Goal: Task Accomplishment & Management: Use online tool/utility

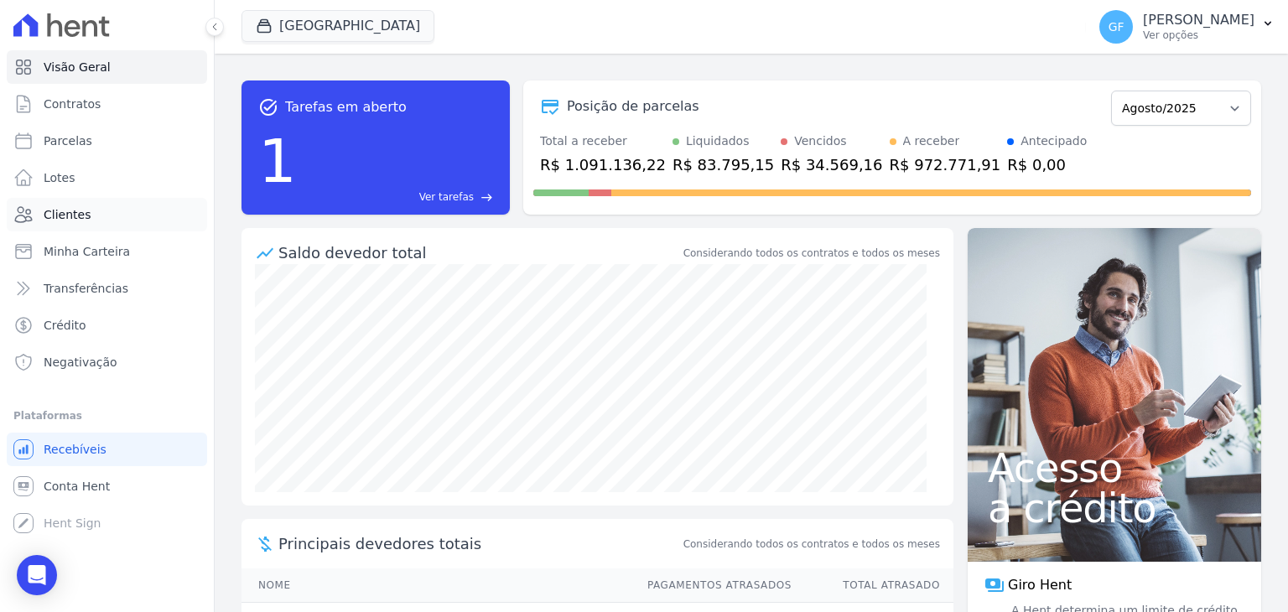
click at [77, 215] on span "Clientes" at bounding box center [67, 214] width 47 height 17
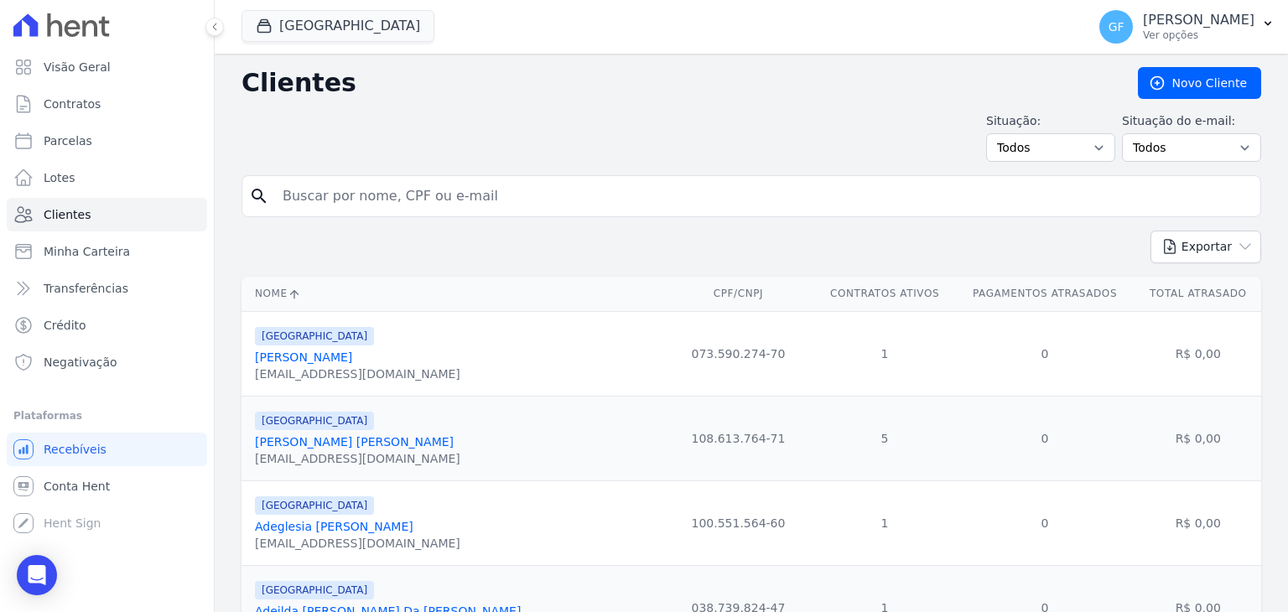
click at [387, 197] on input "search" at bounding box center [762, 196] width 981 height 34
paste input "[PERSON_NAME]"
type input "[PERSON_NAME]"
drag, startPoint x: 205, startPoint y: 28, endPoint x: 244, endPoint y: 40, distance: 40.6
click at [206, 28] on button at bounding box center [214, 27] width 18 height 18
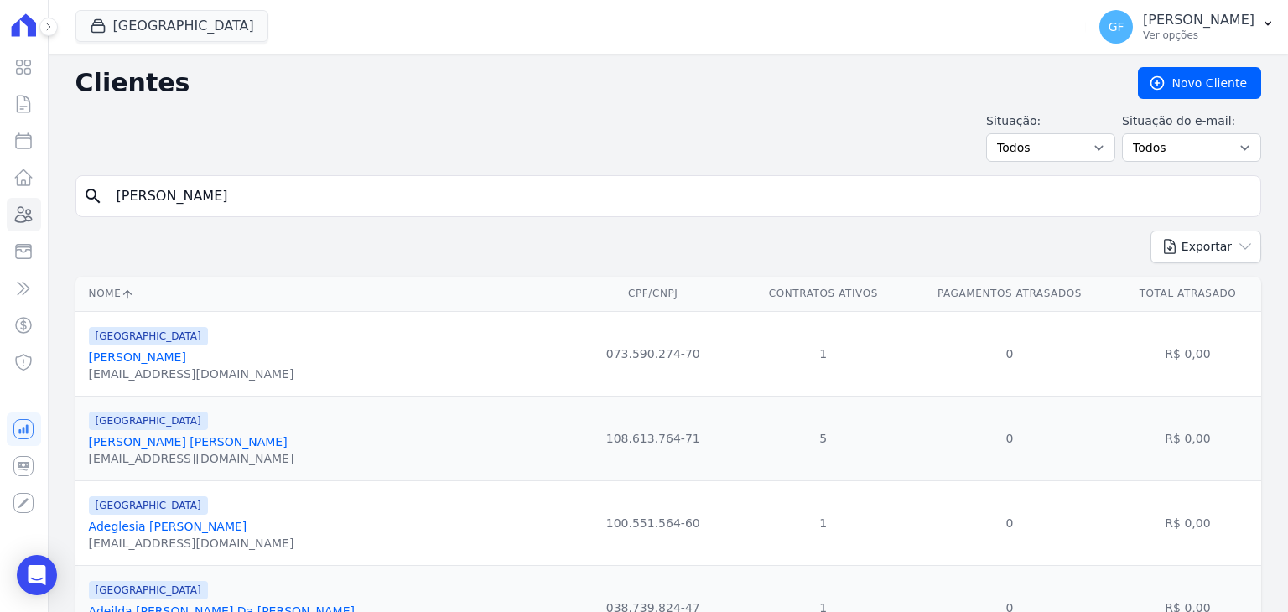
click at [413, 201] on input "[PERSON_NAME]" at bounding box center [679, 196] width 1147 height 34
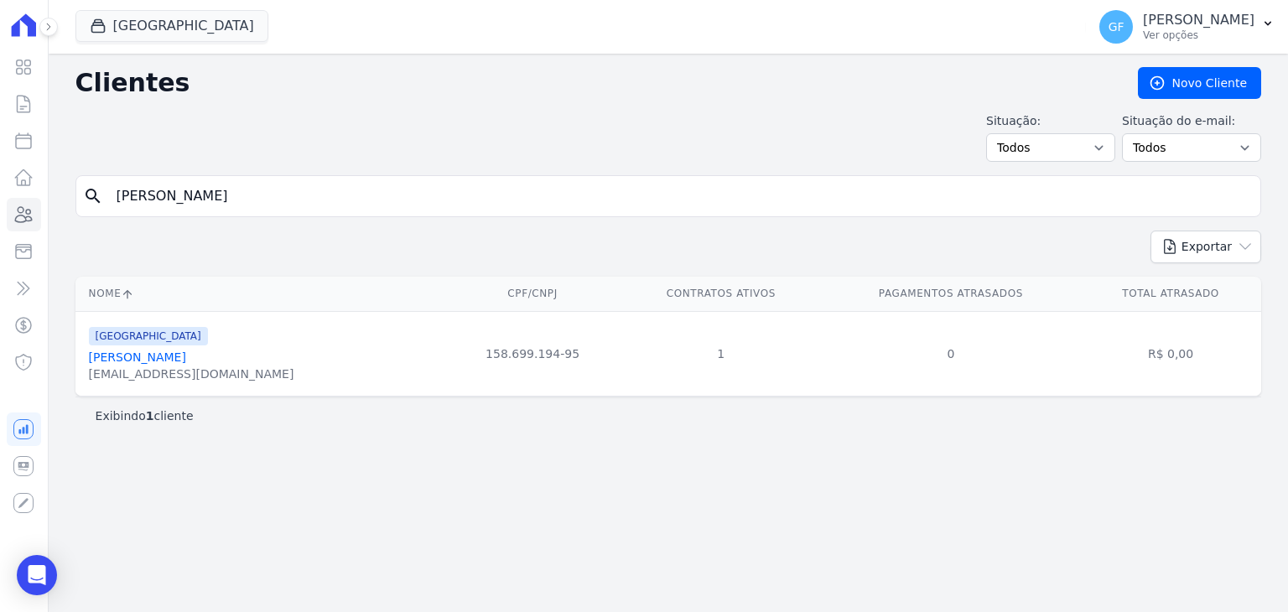
click at [174, 358] on link "[PERSON_NAME]" at bounding box center [137, 356] width 97 height 13
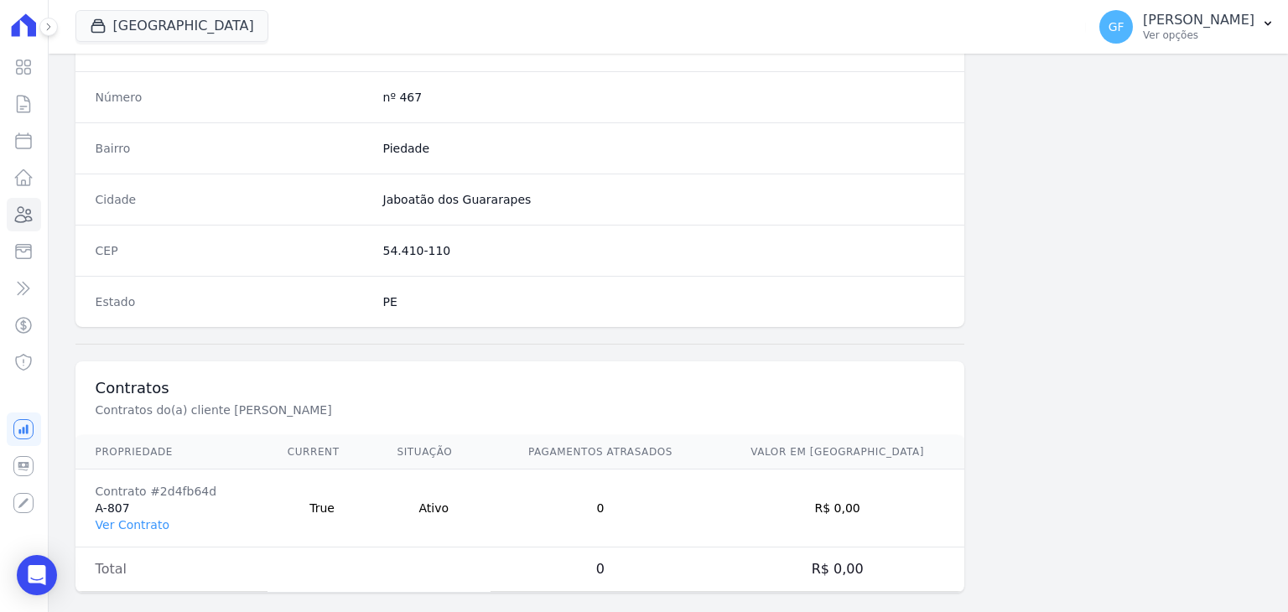
scroll to position [951, 0]
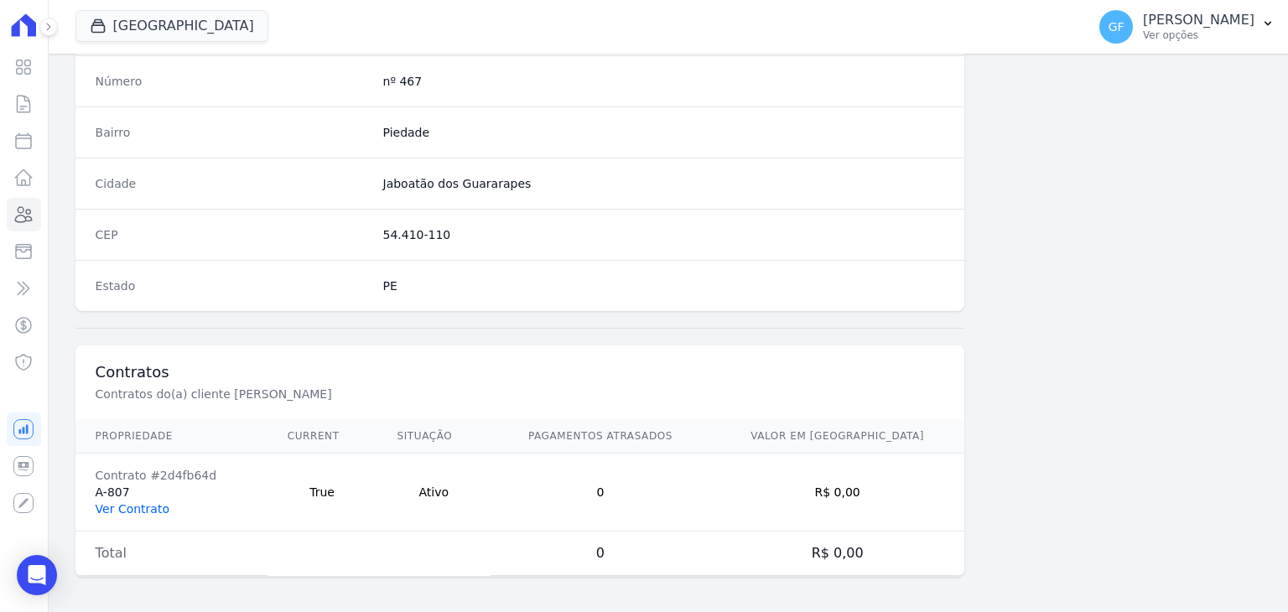
click at [148, 502] on link "Ver Contrato" at bounding box center [133, 508] width 74 height 13
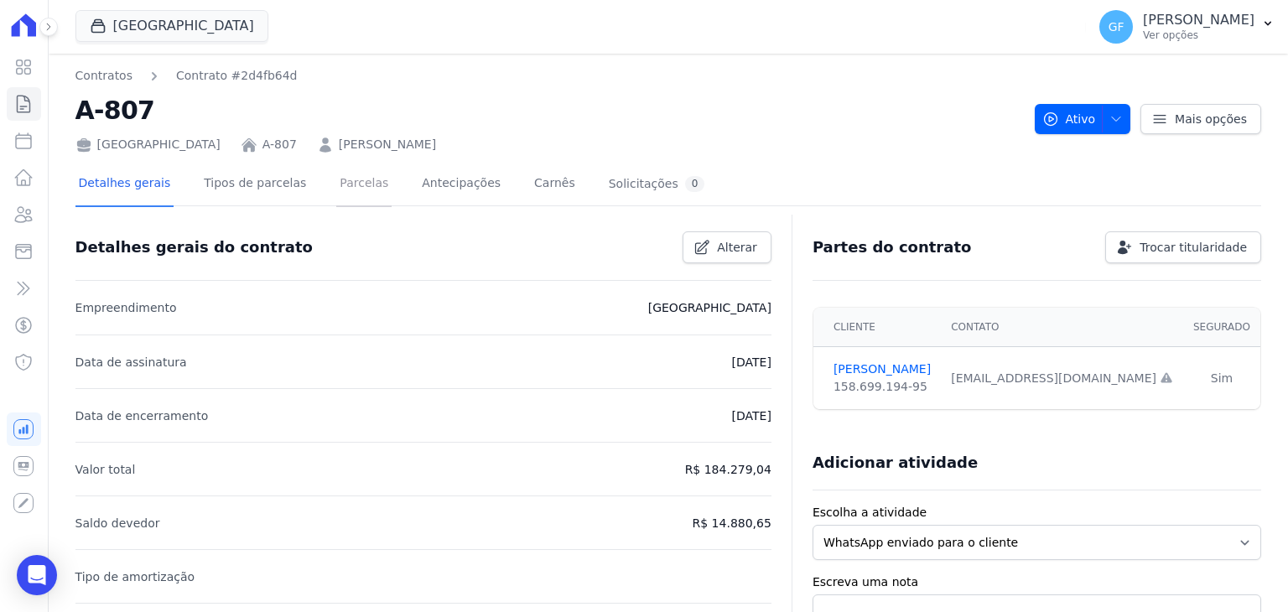
click at [336, 190] on link "Parcelas" at bounding box center [363, 185] width 55 height 44
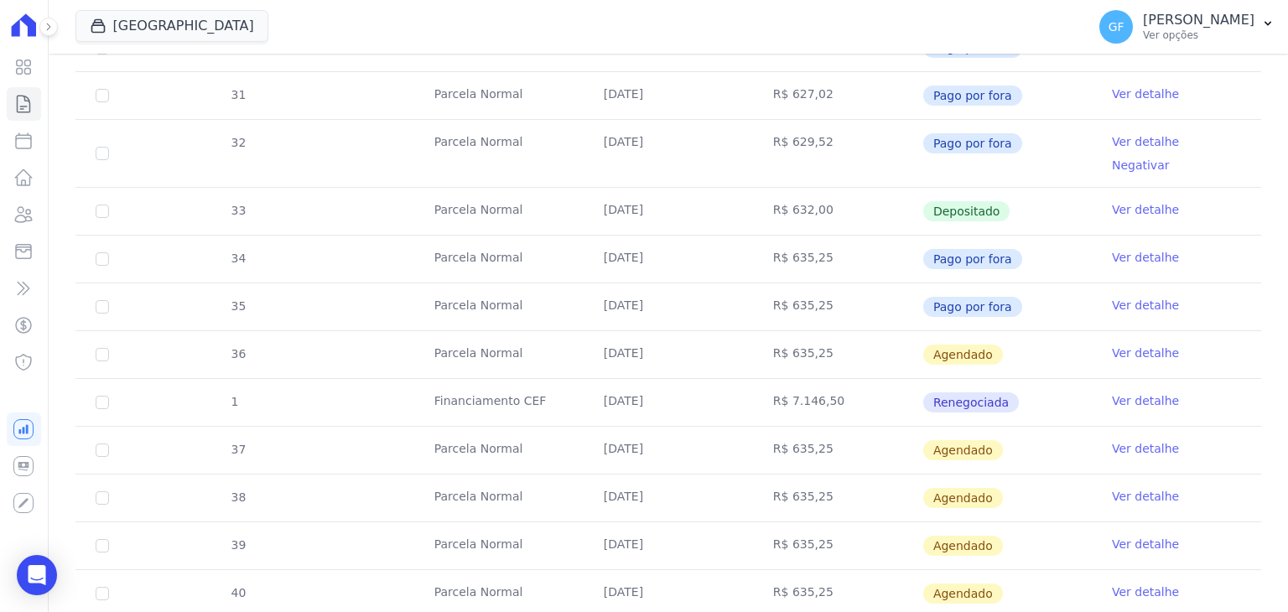
scroll to position [503, 0]
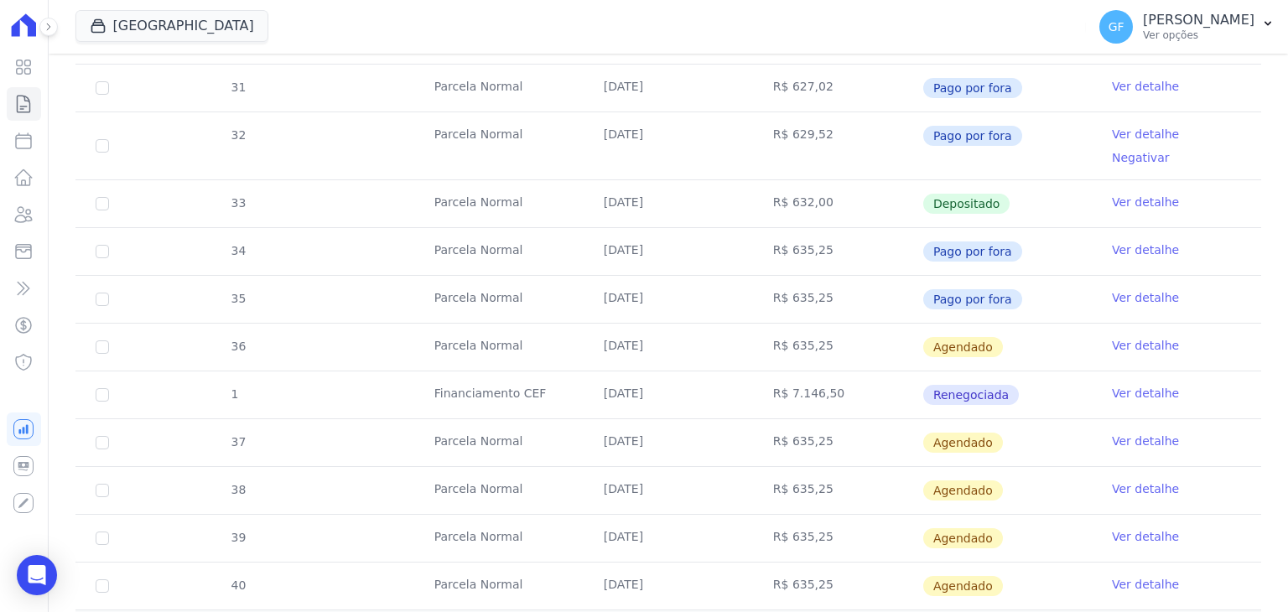
drag, startPoint x: 592, startPoint y: 319, endPoint x: 1016, endPoint y: 327, distance: 424.2
click at [1016, 327] on tr "36 [GEOGRAPHIC_DATA] [DATE] R$ 635,25 [GEOGRAPHIC_DATA] Ver detalhe" at bounding box center [667, 347] width 1185 height 48
click at [1026, 324] on td "Agendado" at bounding box center [1006, 347] width 169 height 47
click at [1130, 337] on link "Ver detalhe" at bounding box center [1145, 345] width 67 height 17
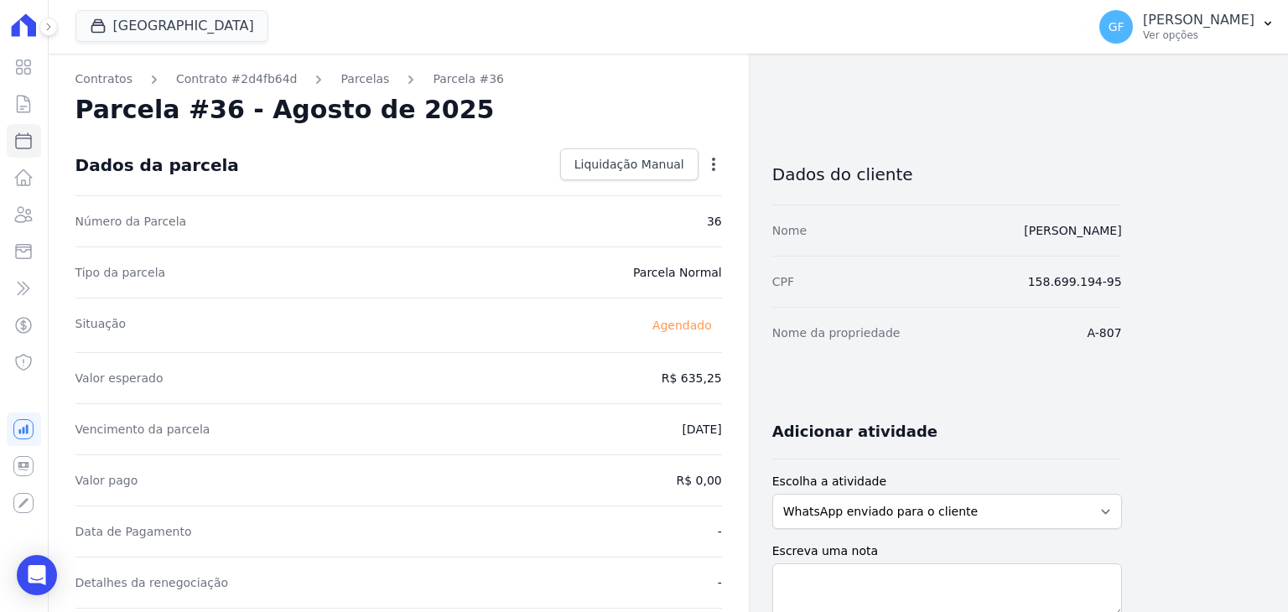
click at [639, 142] on div "Dados da parcela Liquidação Manual Liquidação Manual Data de Pagamento [DATE] […" at bounding box center [398, 165] width 646 height 60
click at [639, 156] on span "Liquidação Manual" at bounding box center [629, 164] width 110 height 17
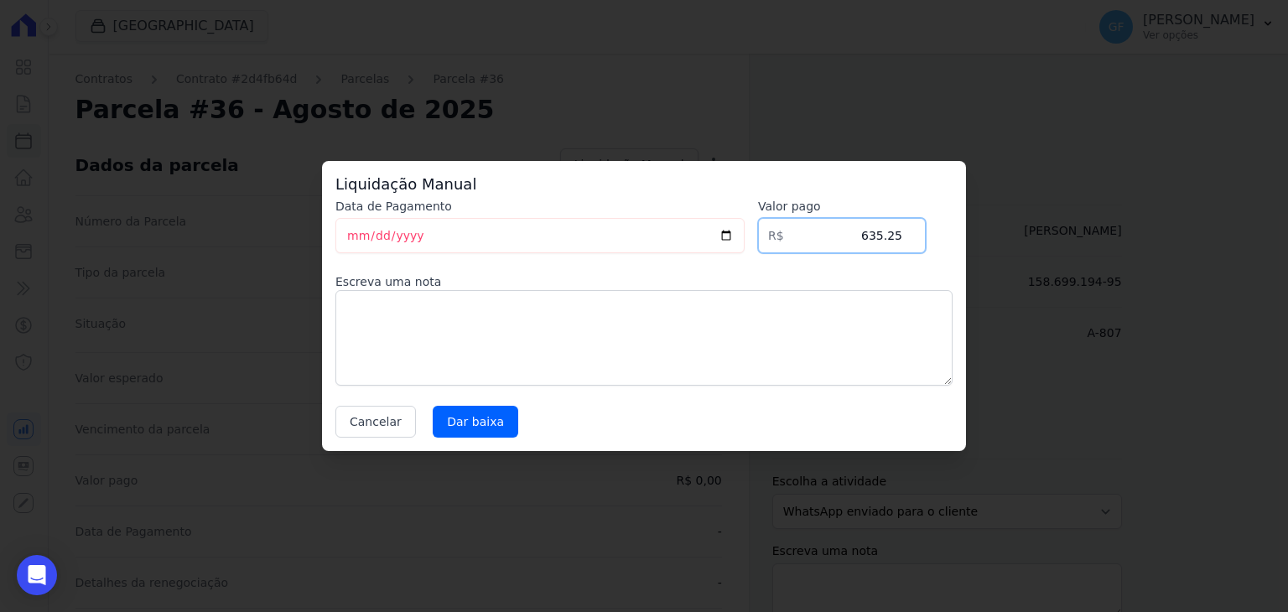
drag, startPoint x: 872, startPoint y: 235, endPoint x: 1054, endPoint y: 247, distance: 182.3
click at [1054, 247] on div "Liquidação Manual Data de Pagamento [DATE] [GEOGRAPHIC_DATA] R$ 635.25 Escreva …" at bounding box center [644, 306] width 1288 height 612
type input "643.32"
click at [460, 409] on input "Dar baixa" at bounding box center [476, 422] width 86 height 32
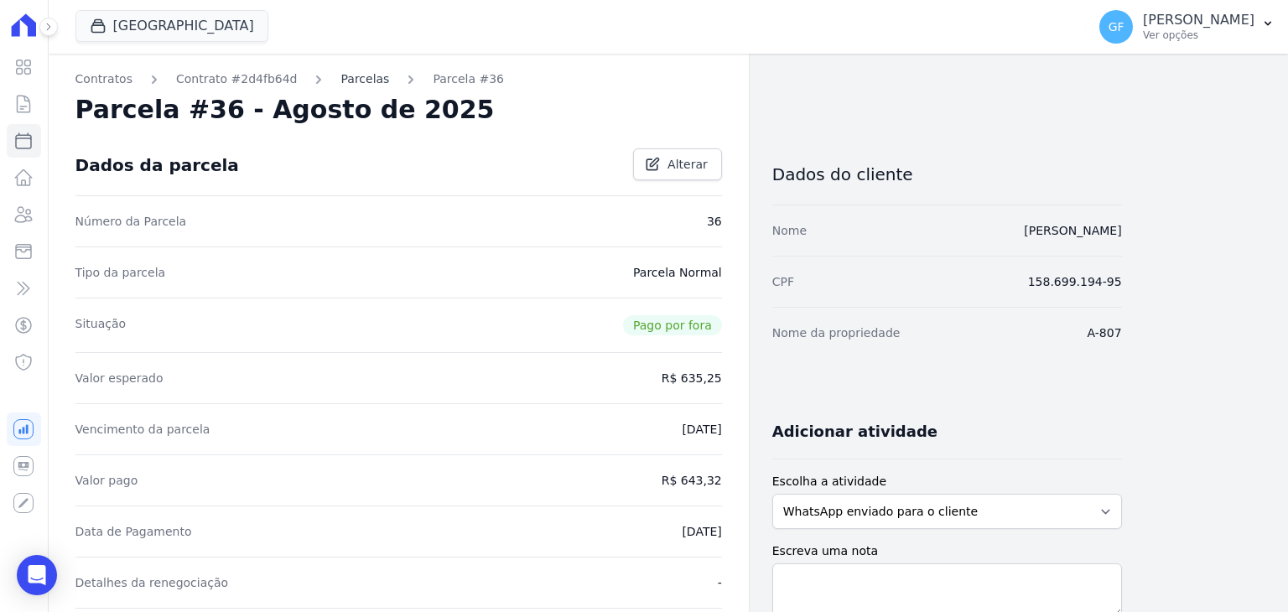
click at [347, 82] on link "Parcelas" at bounding box center [364, 79] width 49 height 18
